Goal: Obtain resource: Obtain resource

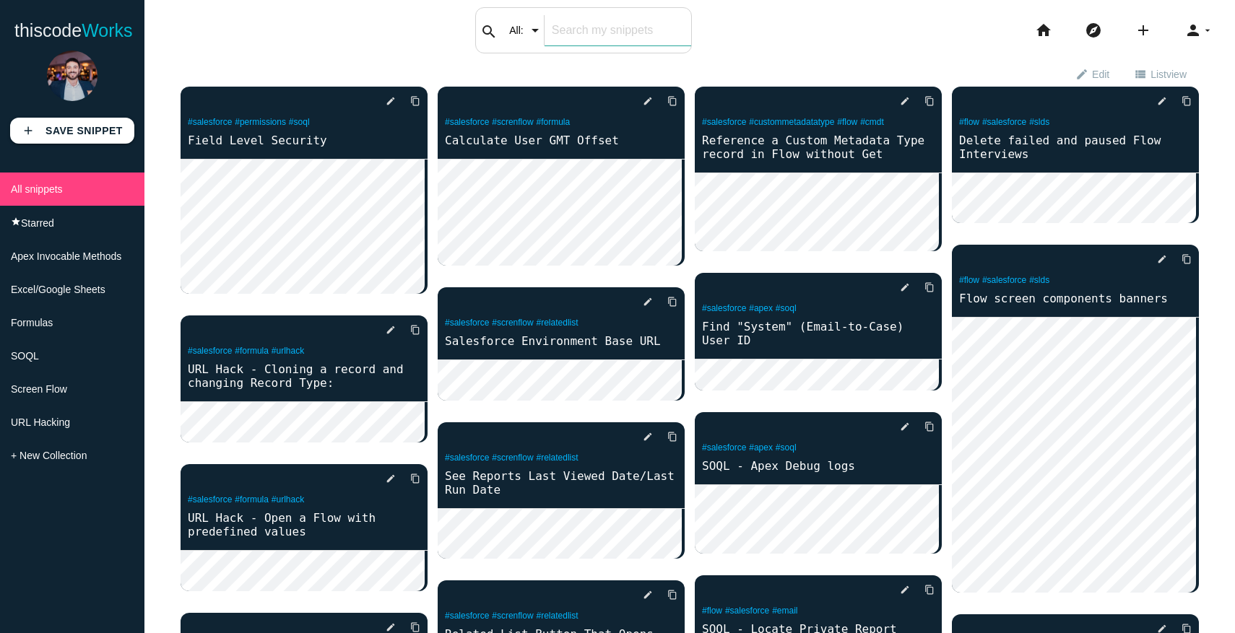
click at [517, 38] on div "search All: All: Code: Title: Tag: All: Code: Title: Tag:" at bounding box center [583, 30] width 217 height 46
click at [568, 30] on input "text" at bounding box center [618, 30] width 147 height 30
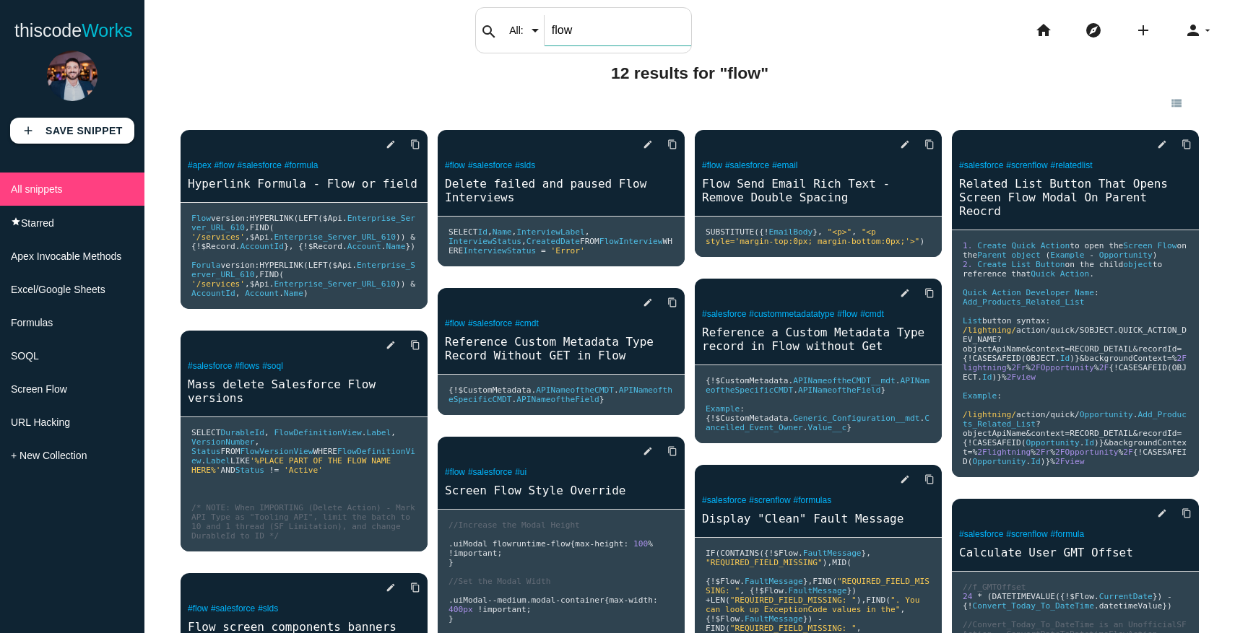
click at [592, 17] on input "flow" at bounding box center [618, 30] width 147 height 30
click at [586, 27] on input "flow" at bounding box center [618, 30] width 147 height 30
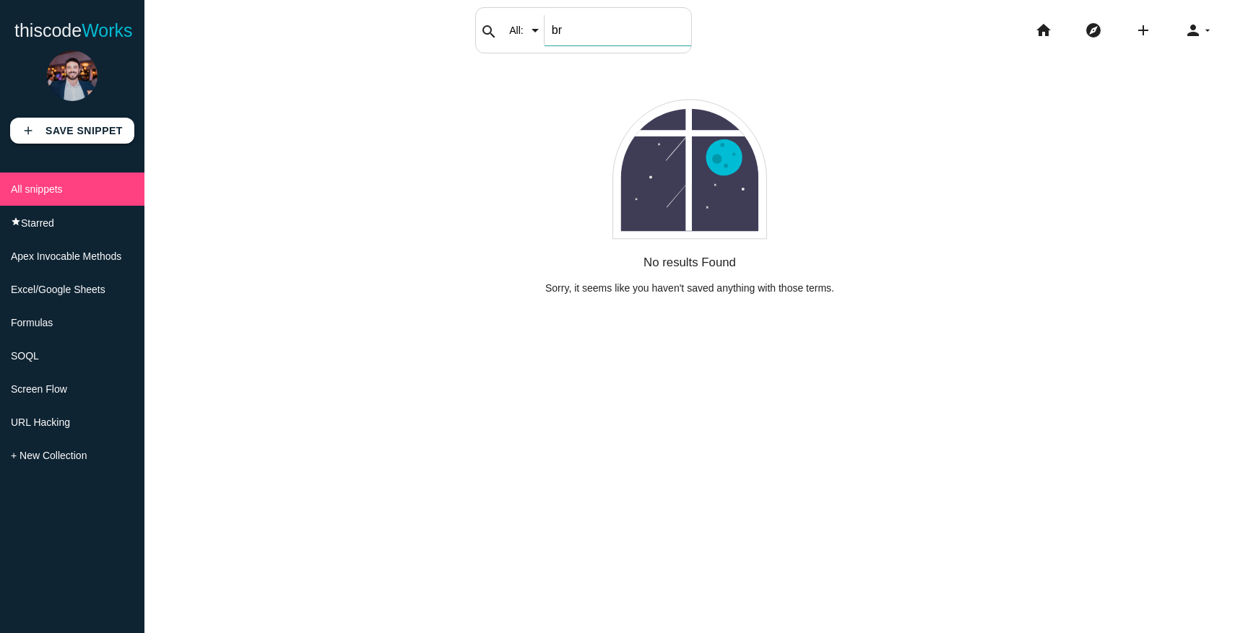
type input "br"
click at [45, 389] on span "Screen Flow" at bounding box center [39, 390] width 56 height 12
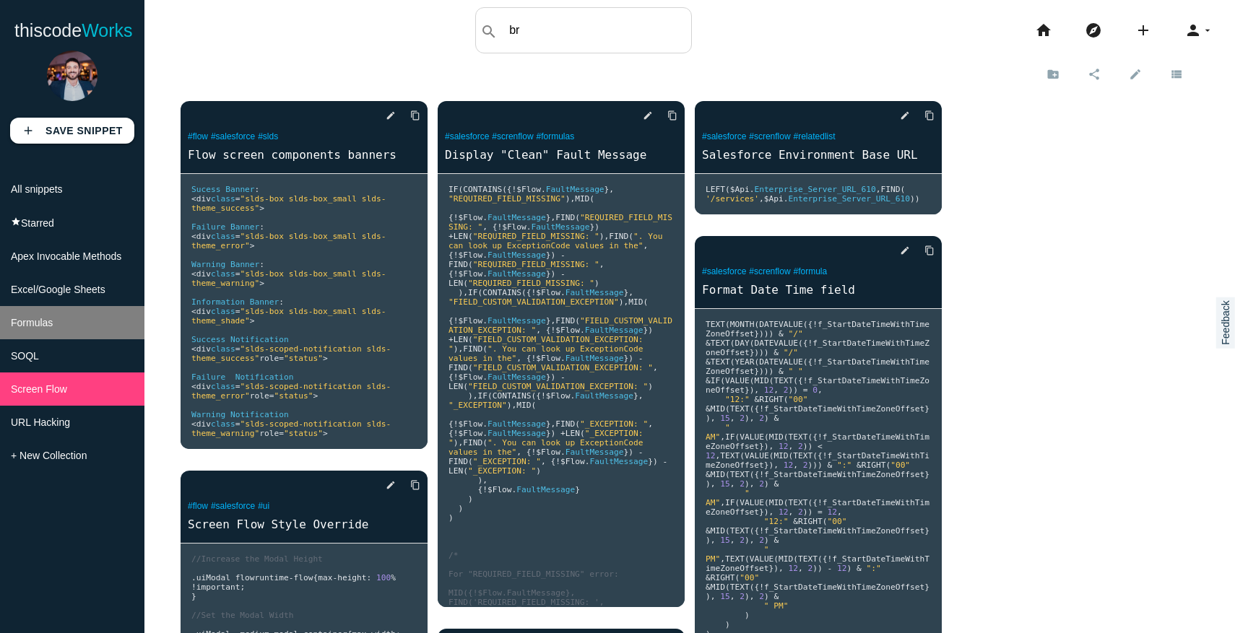
click at [56, 322] on li "Formulas" at bounding box center [72, 322] width 144 height 33
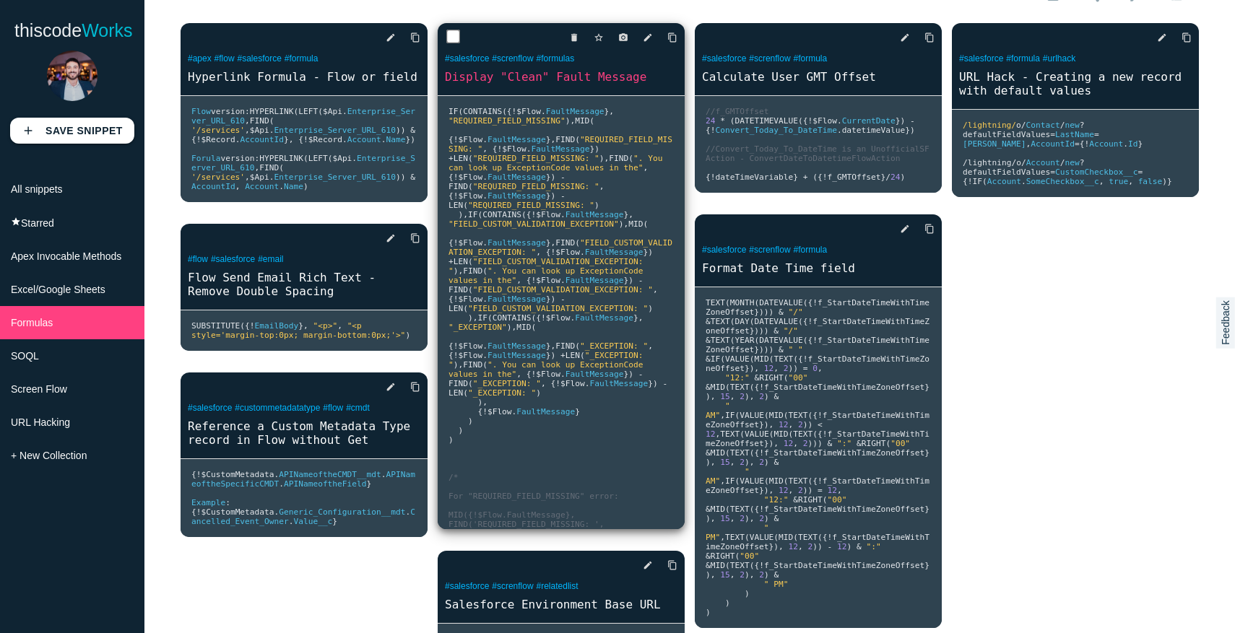
scroll to position [85, 0]
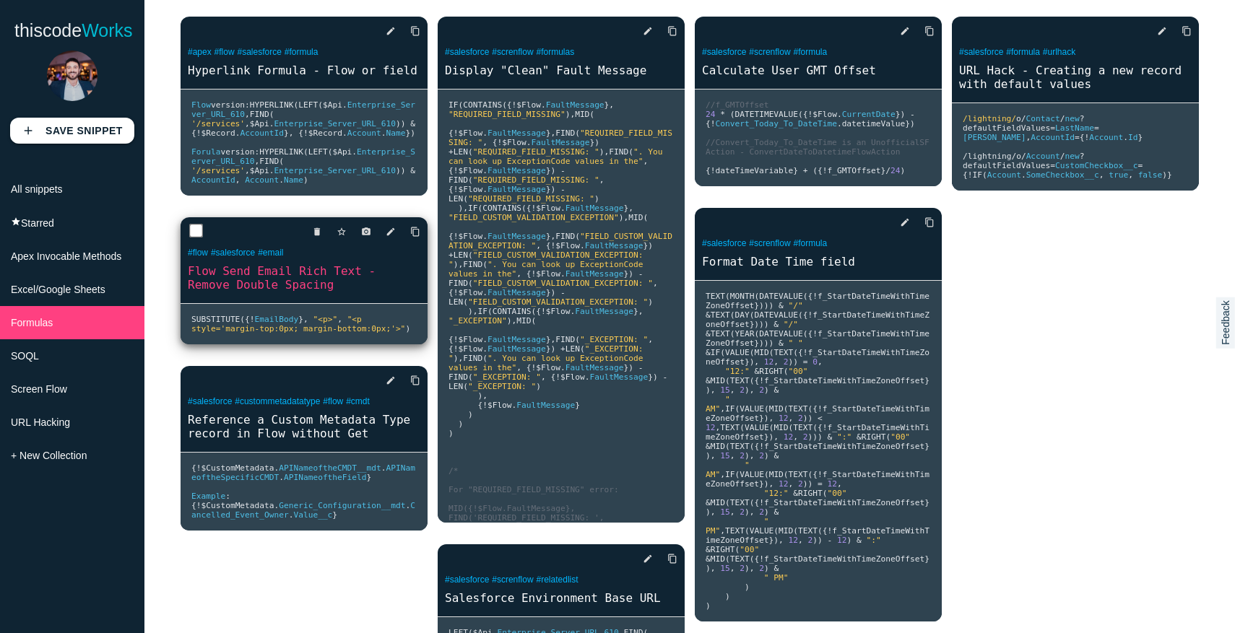
click at [313, 293] on link "Flow Send Email Rich Text - Remove Double Spacing" at bounding box center [304, 278] width 247 height 30
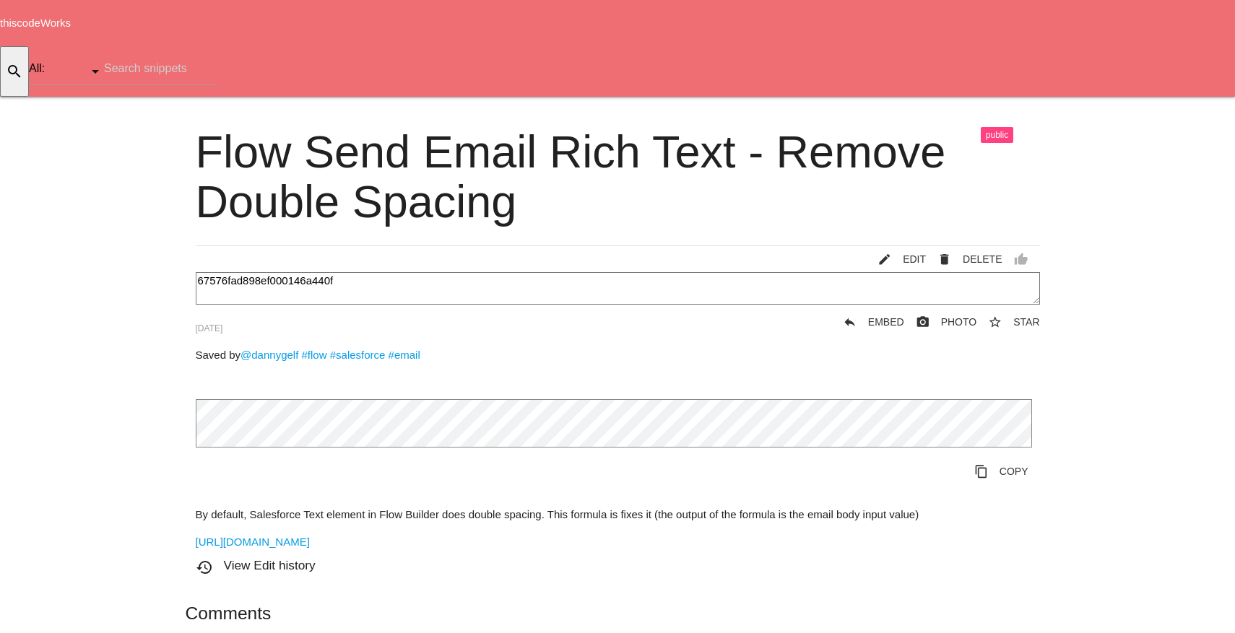
click at [618, 507] on p "By default, Salesforce Text element in Flow Builder does double spacing. This f…" at bounding box center [618, 515] width 844 height 17
click at [456, 507] on p "By default, Salesforce Text element in Flow Builder does double spacing. This f…" at bounding box center [618, 515] width 844 height 17
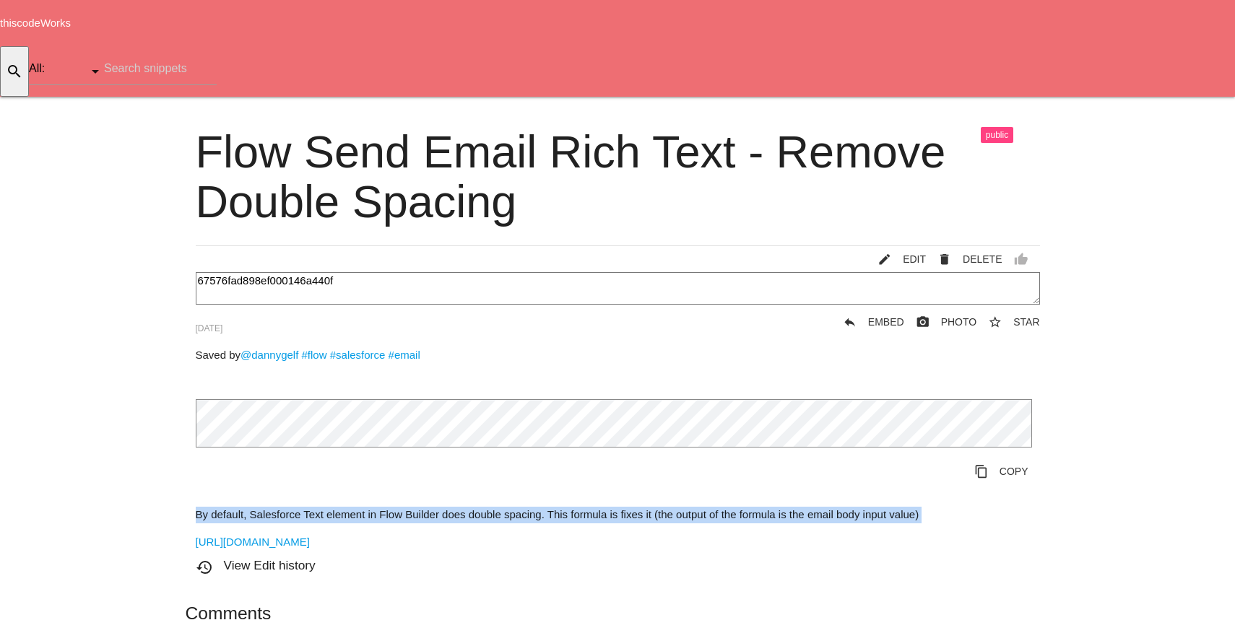
click at [456, 507] on p "By default, Salesforce Text element in Flow Builder does double spacing. This f…" at bounding box center [618, 515] width 844 height 17
copy div "By default, Salesforce Text element in Flow Builder does double spacing. This f…"
click at [1202, 97] on icon "arrow_drop_down" at bounding box center [1208, 120] width 12 height 46
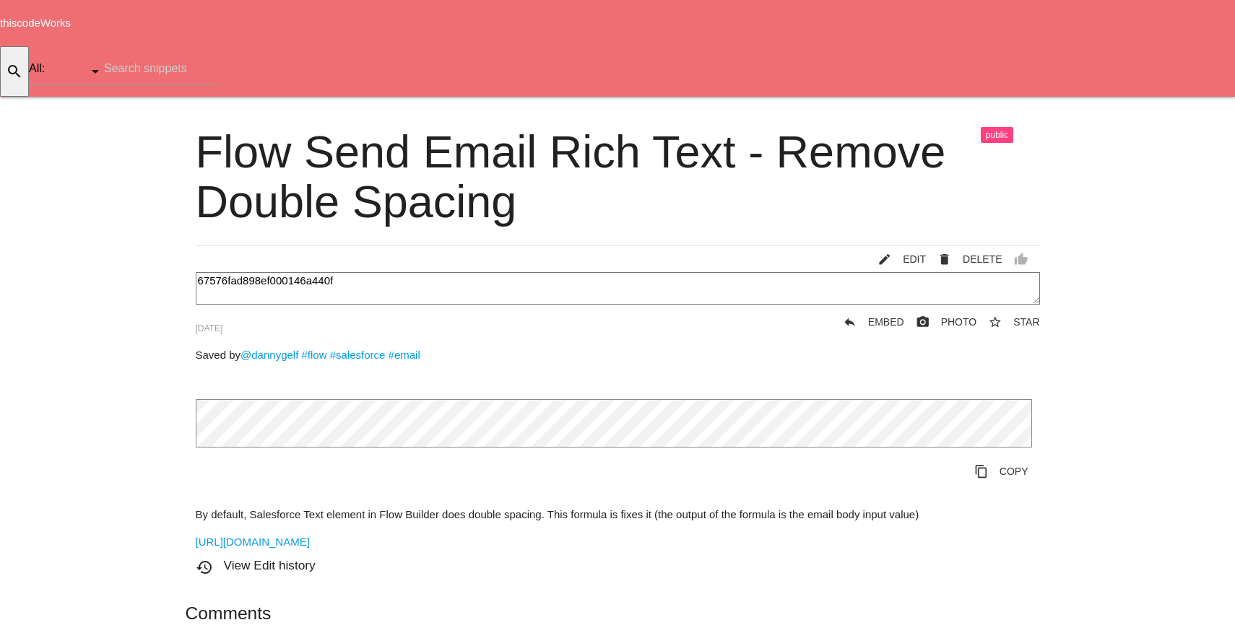
click at [71, 29] on span "Works" at bounding box center [55, 23] width 30 height 12
